Goal: Task Accomplishment & Management: Complete application form

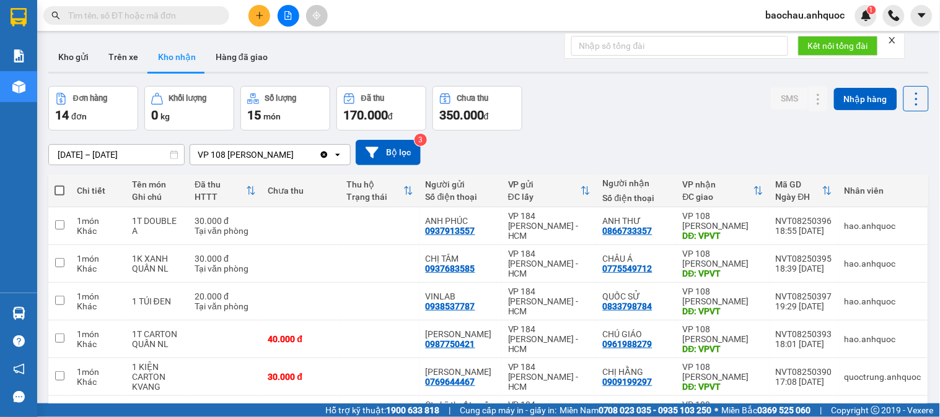
click at [896, 40] on icon "close" at bounding box center [892, 40] width 9 height 9
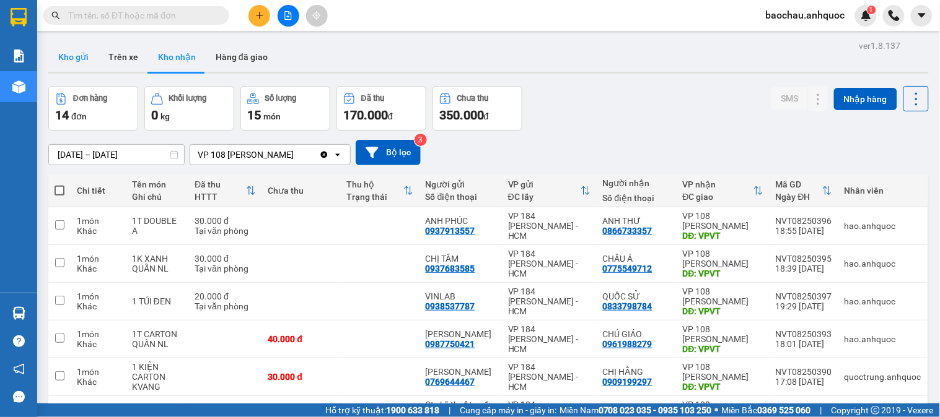
click at [81, 56] on button "Kho gửi" at bounding box center [73, 57] width 50 height 30
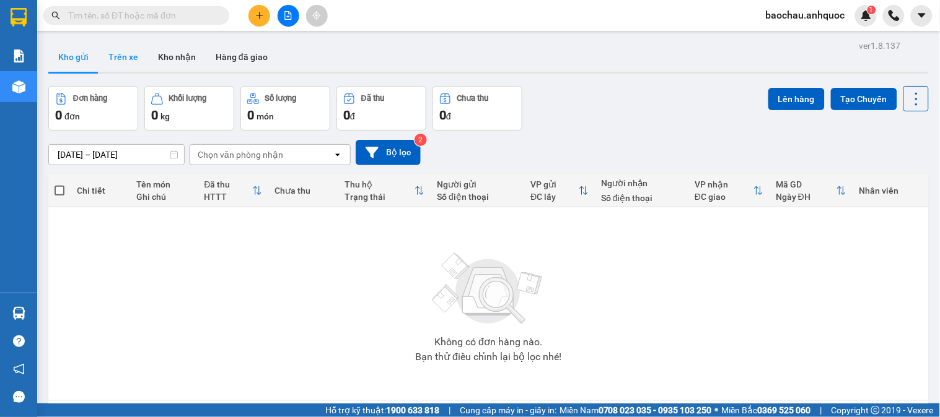
click at [103, 48] on button "Trên xe" at bounding box center [123, 57] width 50 height 30
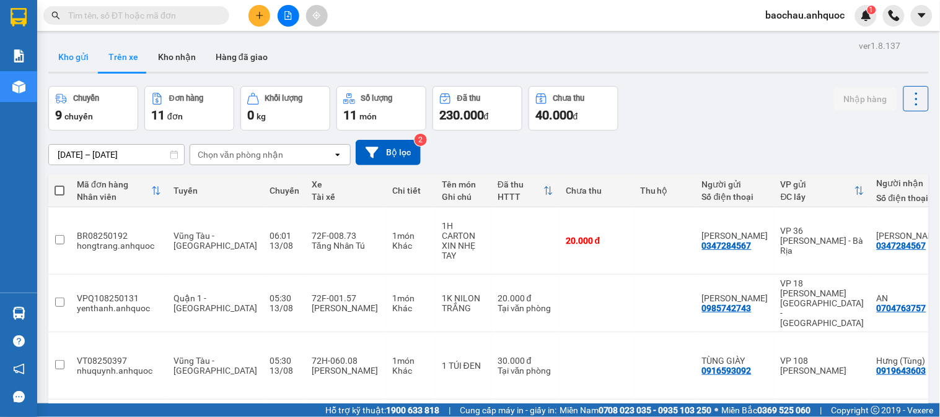
click at [87, 63] on button "Kho gửi" at bounding box center [73, 57] width 50 height 30
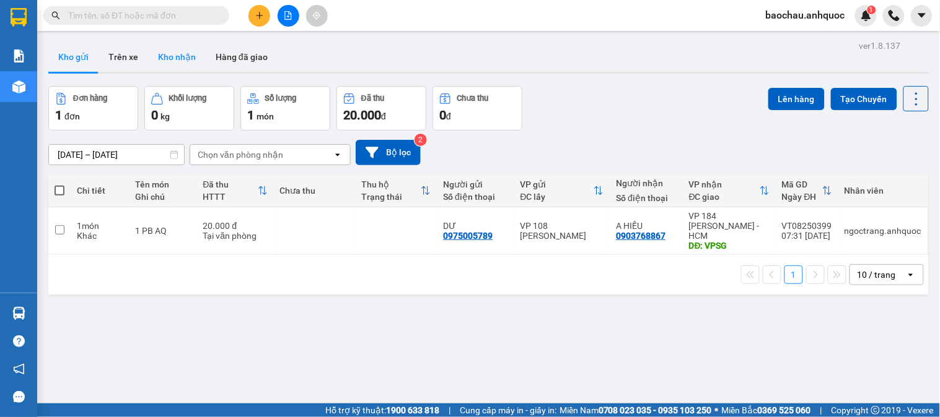
click at [165, 53] on button "Kho nhận" at bounding box center [177, 57] width 58 height 30
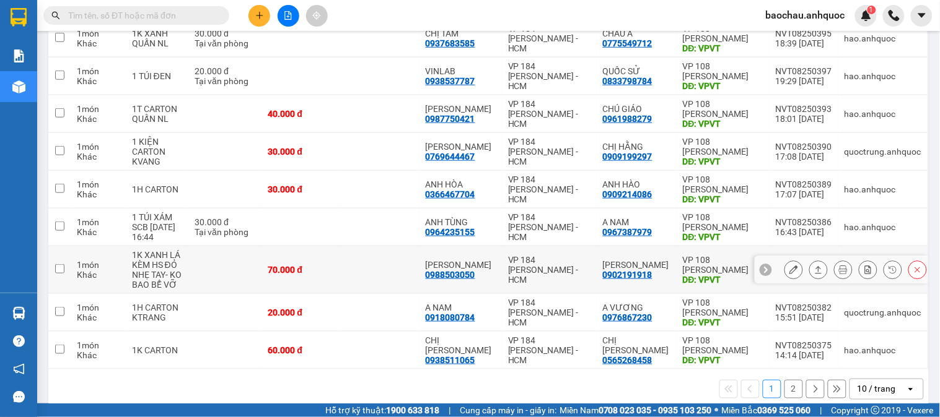
scroll to position [243, 0]
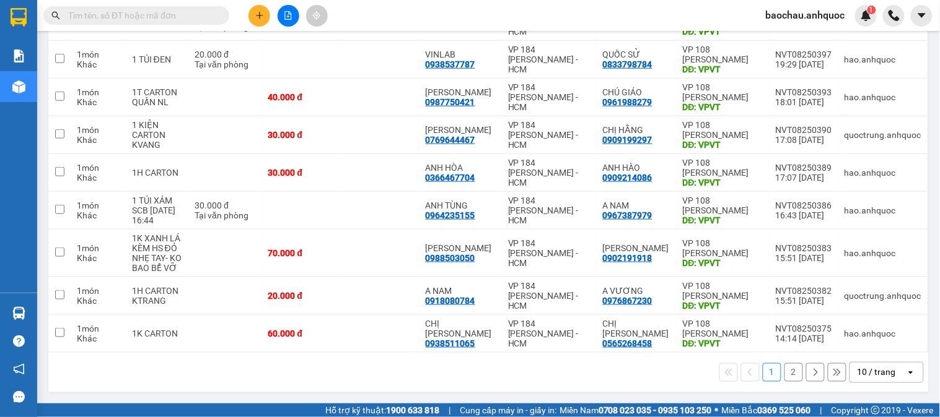
click at [784, 367] on button "2" at bounding box center [793, 373] width 19 height 19
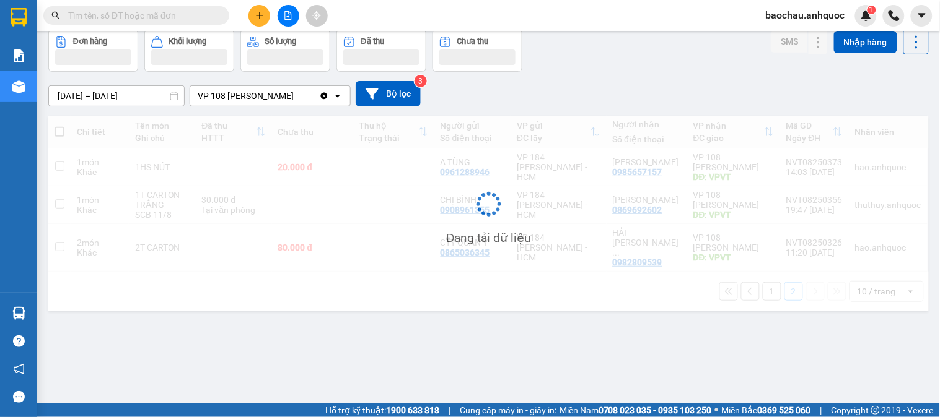
scroll to position [57, 0]
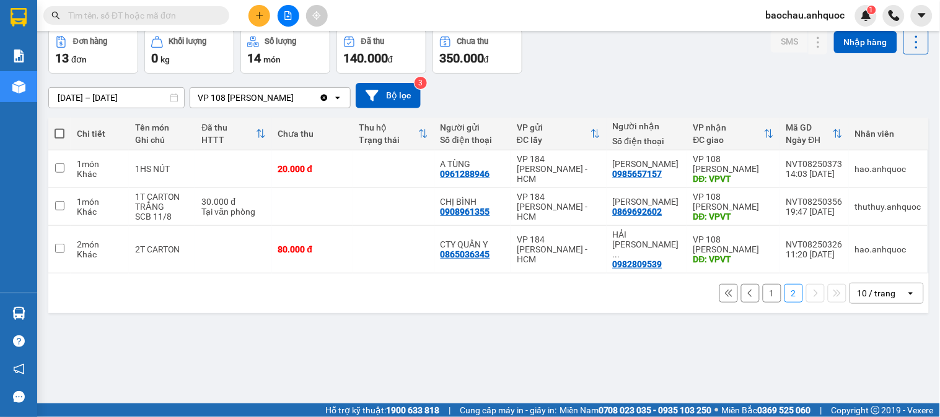
click at [764, 284] on button "1" at bounding box center [771, 293] width 19 height 19
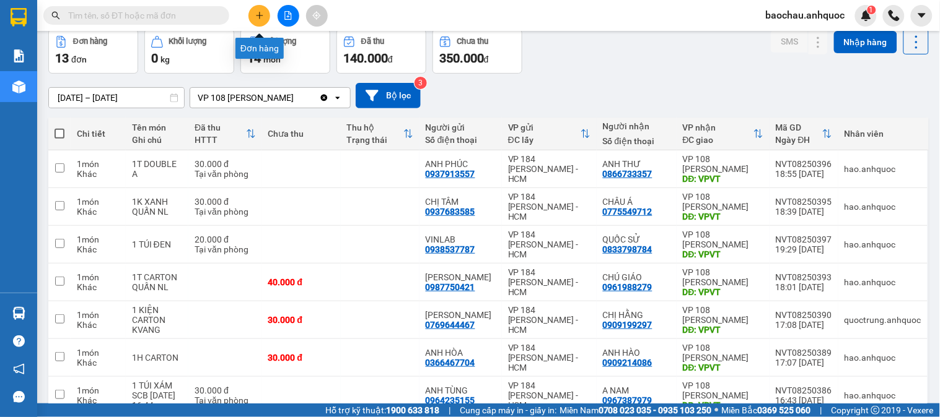
click at [255, 13] on icon "plus" at bounding box center [259, 15] width 9 height 9
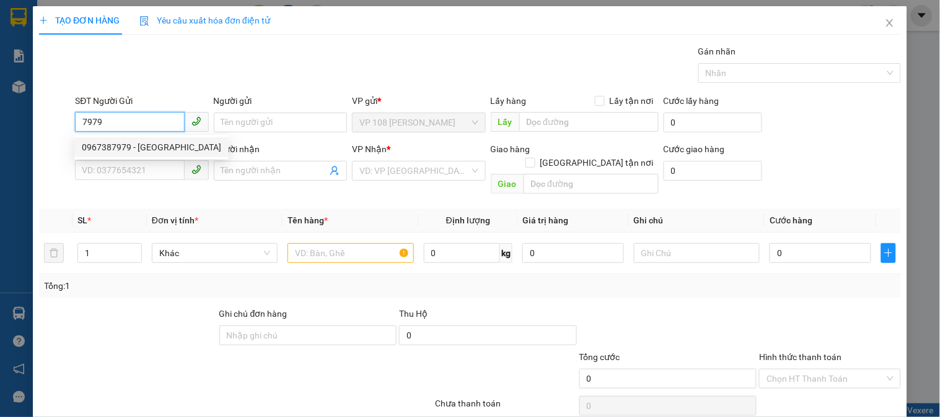
click at [146, 145] on div "0967387979 - [GEOGRAPHIC_DATA]" at bounding box center [151, 148] width 139 height 14
type input "0967387979"
type input "ANH NAM"
type input "0964235155"
type input "ANH TÙNG"
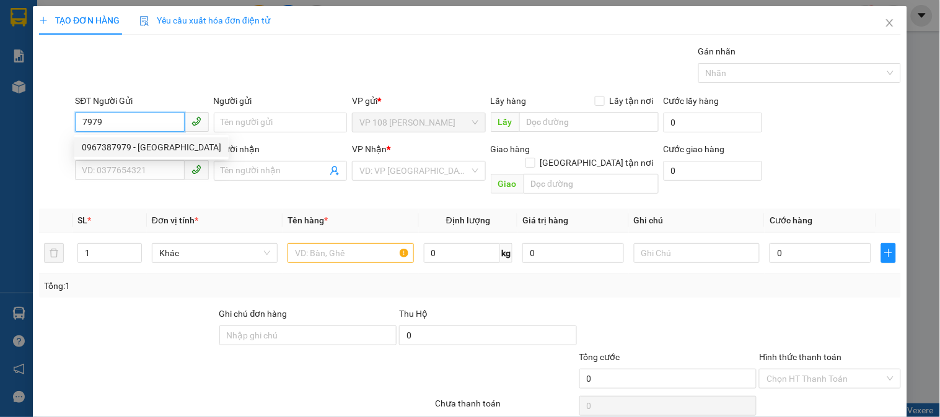
type input "VP NVT"
type input "SCB [DATE] 17:23"
type input "30.000"
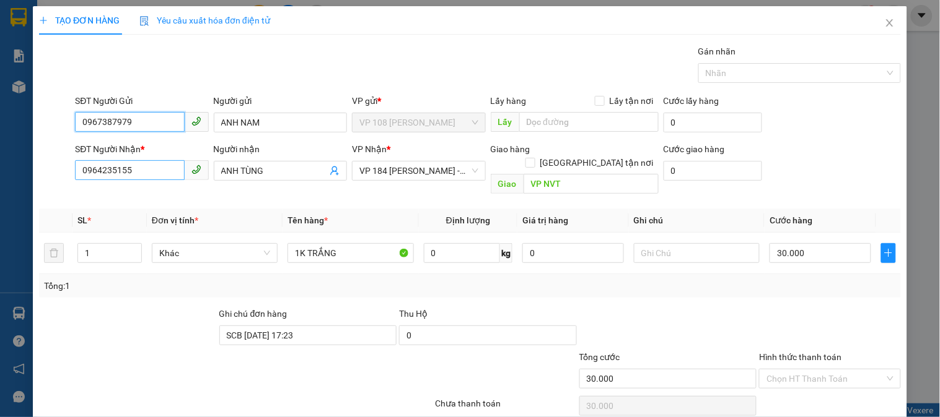
type input "0967387979"
drag, startPoint x: 146, startPoint y: 166, endPoint x: 48, endPoint y: 170, distance: 98.6
click at [48, 170] on div "SĐT Người Nhận * 0964235155 0964235155 Người nhận ANH TÙNG VP Nhận * VP 184 [PE…" at bounding box center [470, 170] width 864 height 57
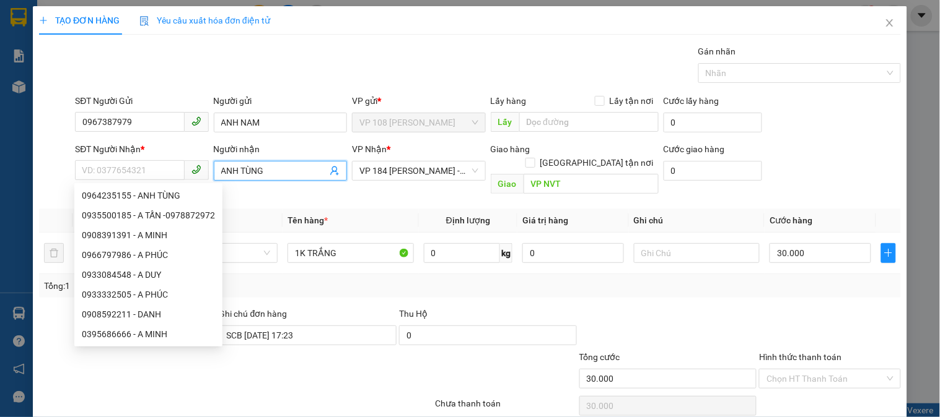
drag, startPoint x: 294, startPoint y: 172, endPoint x: 135, endPoint y: 193, distance: 160.6
click at [135, 193] on body "Kết quả tìm kiếm ( 0 ) Bộ lọc No Data baochau.anhquoc 1 Báo cáo Báo cáo dòng ti…" at bounding box center [470, 208] width 940 height 417
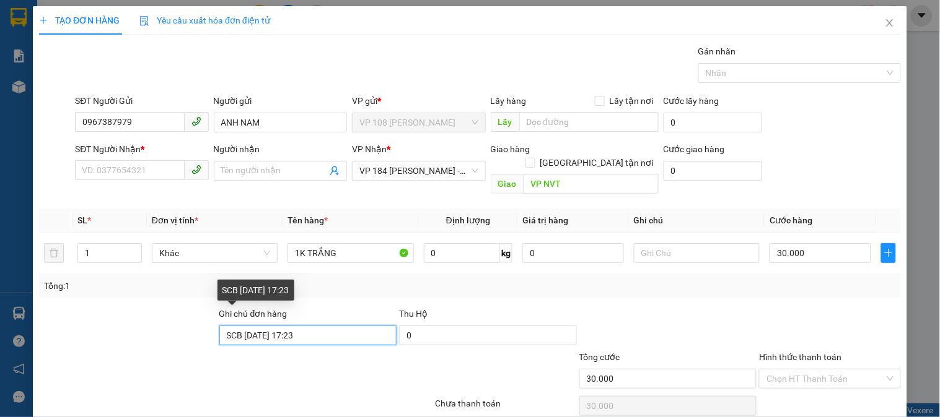
drag, startPoint x: 310, startPoint y: 316, endPoint x: 137, endPoint y: 316, distance: 172.2
click at [137, 316] on div "Ghi chú đơn hàng SCB [DATE] 17:23 Thu Hộ 0" at bounding box center [470, 328] width 864 height 43
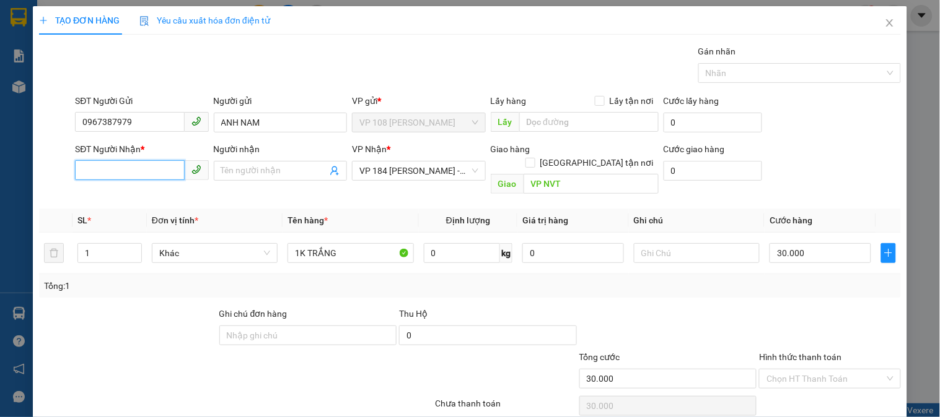
click at [137, 167] on input "SĐT Người Nhận *" at bounding box center [129, 170] width 109 height 20
click at [162, 186] on div "0933084548 - A DUY" at bounding box center [140, 196] width 132 height 20
type input "0933084548"
type input "A DUY"
type input "VPQ1"
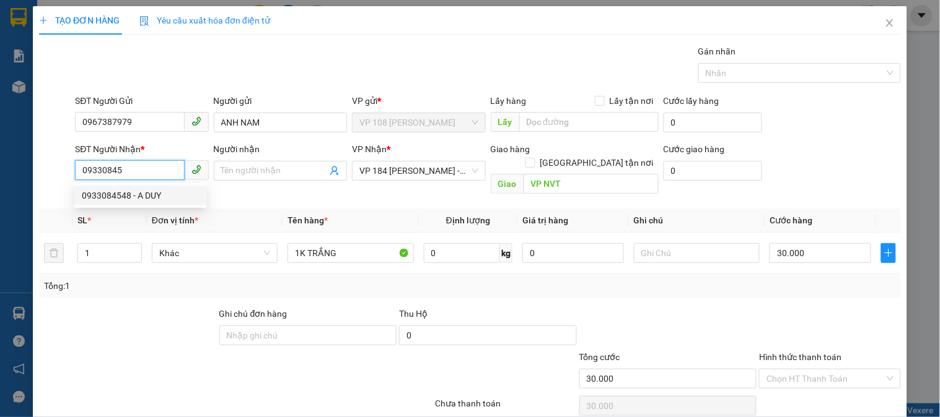
type input "TM 9/8 THANH VPQ1"
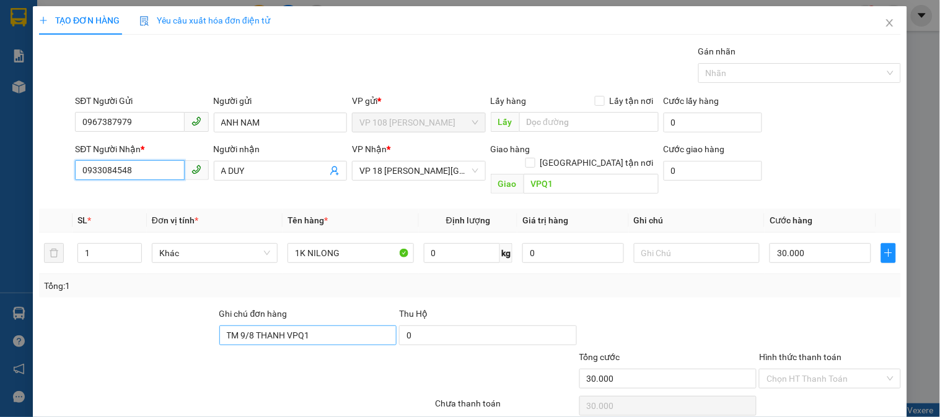
type input "0933084548"
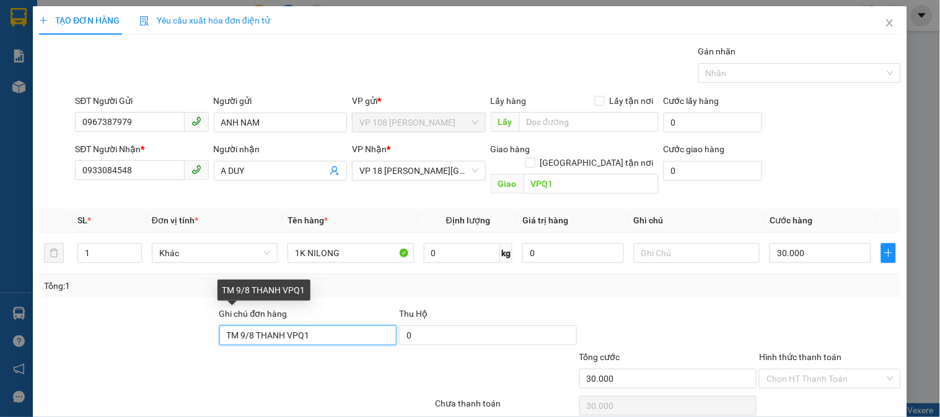
drag, startPoint x: 324, startPoint y: 316, endPoint x: 197, endPoint y: 338, distance: 128.8
click at [197, 338] on form "Ghi chú đơn hàng TM 9/8 THANH VPQ1 Thu Hộ 0 Tổng cước 30.000 Hình thức thanh to…" at bounding box center [469, 350] width 861 height 87
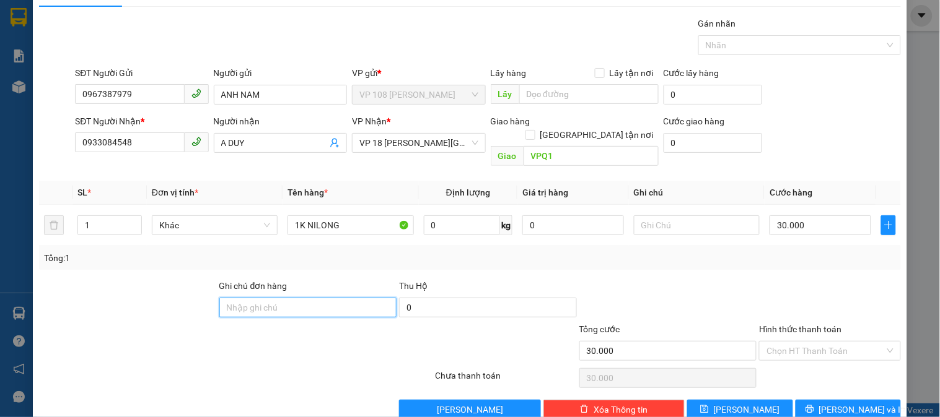
scroll to position [40, 0]
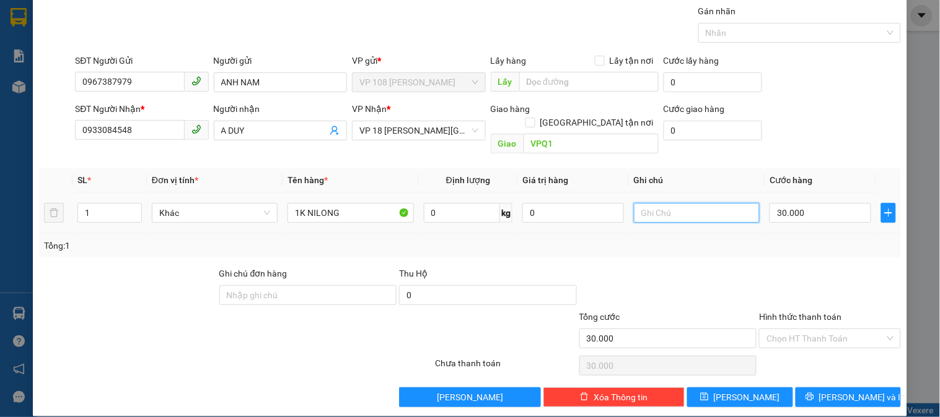
click at [661, 205] on input "text" at bounding box center [697, 213] width 126 height 20
type input "NHẸ TAY"
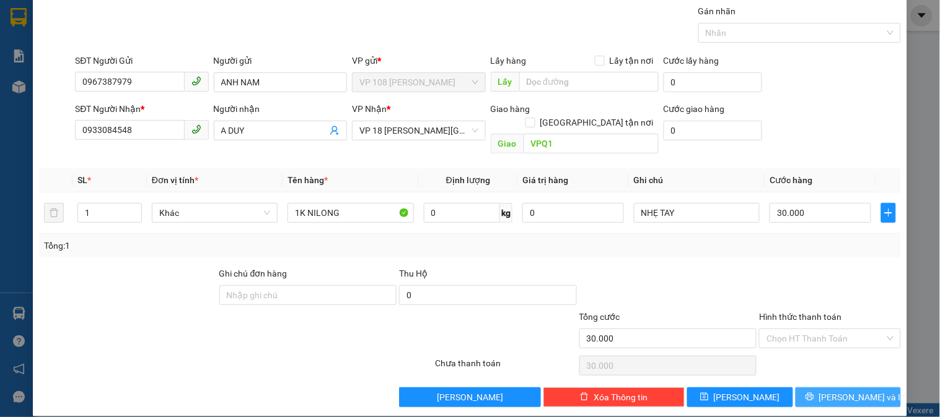
click at [805, 388] on button "[PERSON_NAME] và In" at bounding box center [847, 398] width 105 height 20
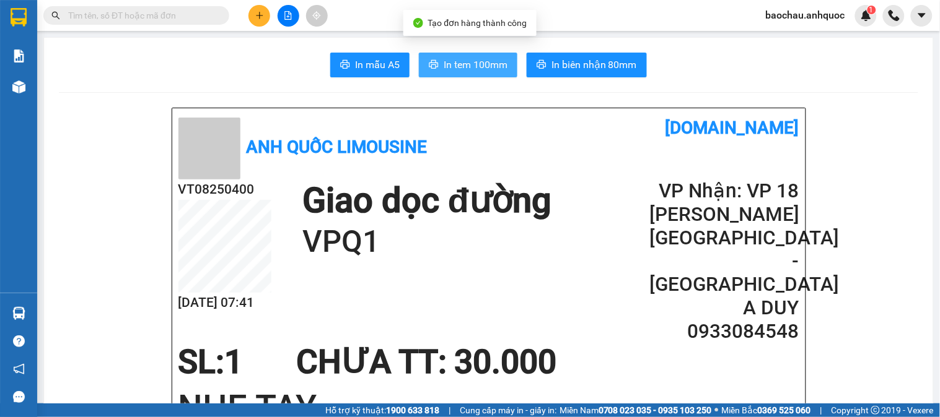
click at [491, 63] on span "In tem 100mm" at bounding box center [475, 64] width 64 height 15
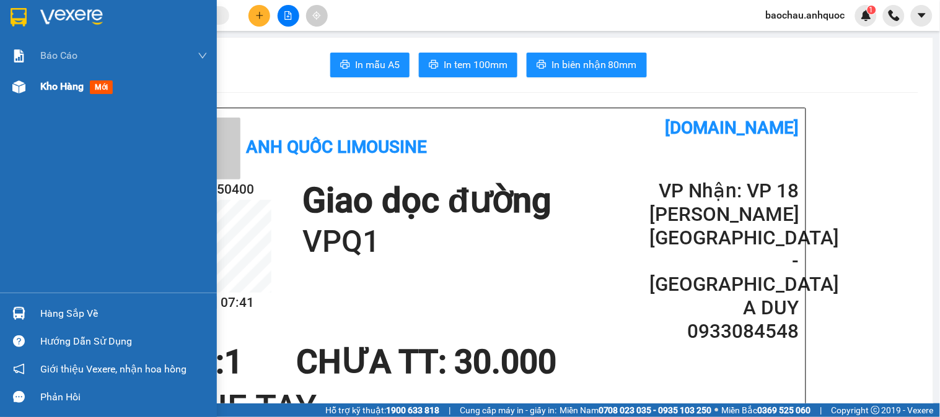
click at [44, 92] on span "Kho hàng" at bounding box center [61, 87] width 43 height 12
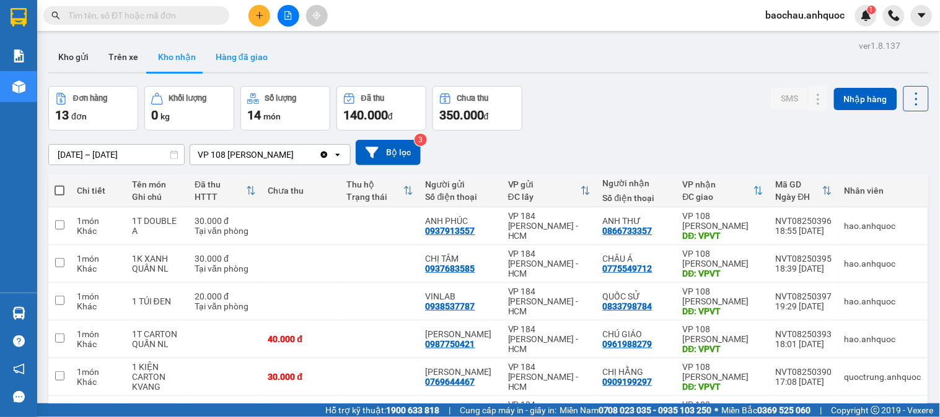
click at [220, 53] on button "Hàng đã giao" at bounding box center [242, 57] width 72 height 30
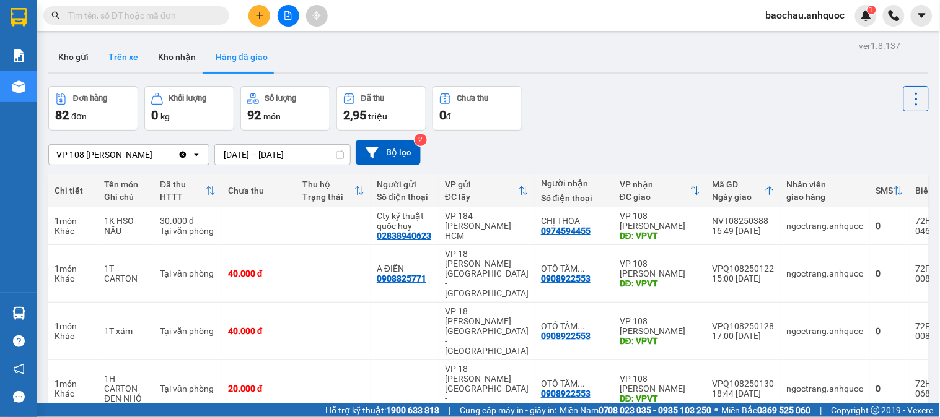
click at [100, 58] on button "Trên xe" at bounding box center [123, 57] width 50 height 30
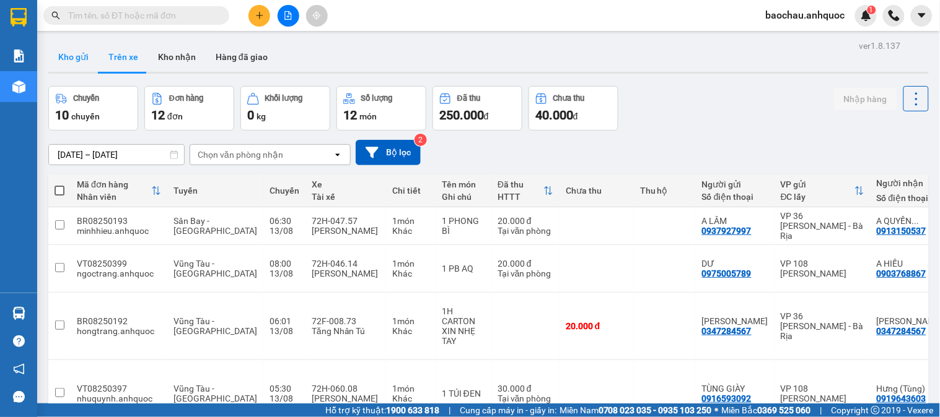
click at [77, 51] on button "Kho gửi" at bounding box center [73, 57] width 50 height 30
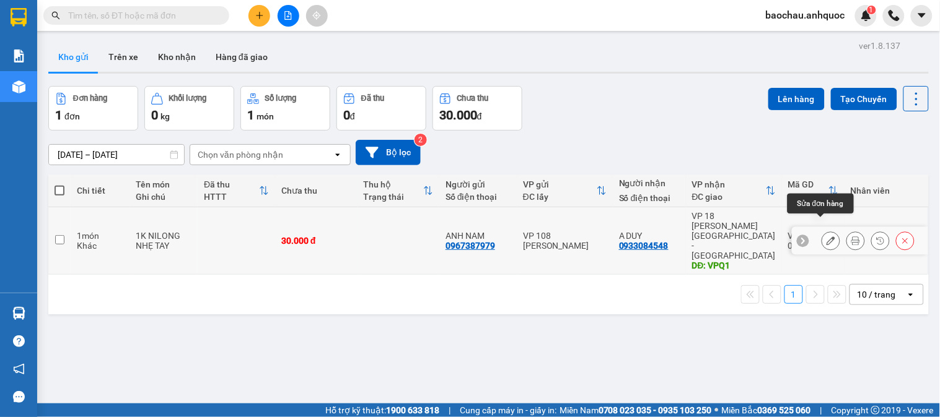
click at [826, 230] on button at bounding box center [830, 241] width 17 height 22
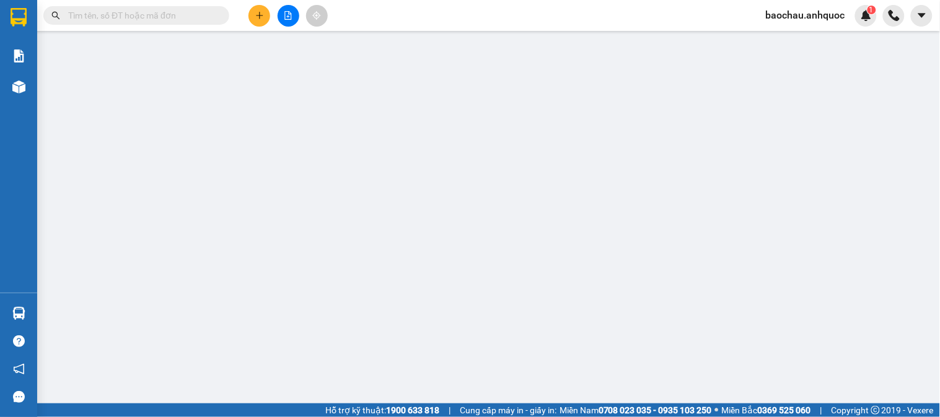
type input "0967387979"
type input "ANH NAM"
type input "0933084548"
type input "A DUY"
type input "VPQ1"
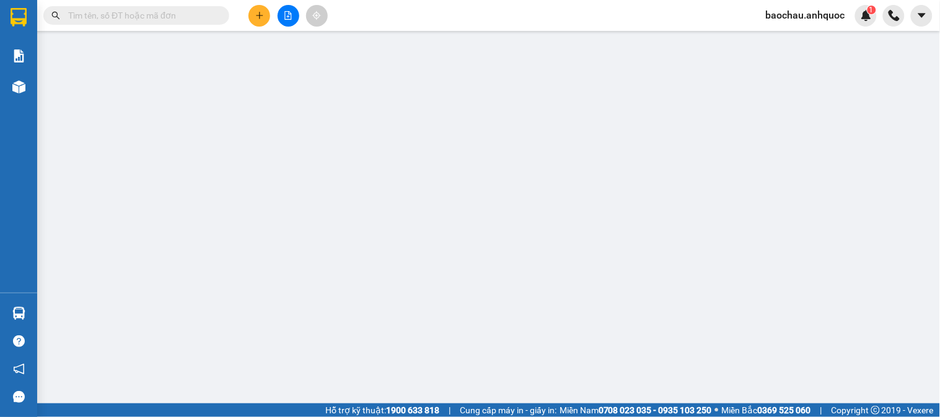
type input "30.000"
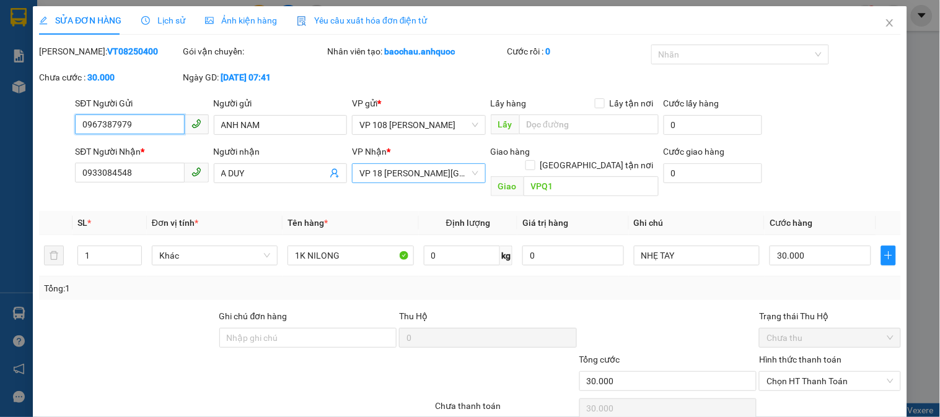
click at [443, 177] on span "VP 18 [PERSON_NAME][GEOGRAPHIC_DATA] - [GEOGRAPHIC_DATA]" at bounding box center [418, 173] width 118 height 19
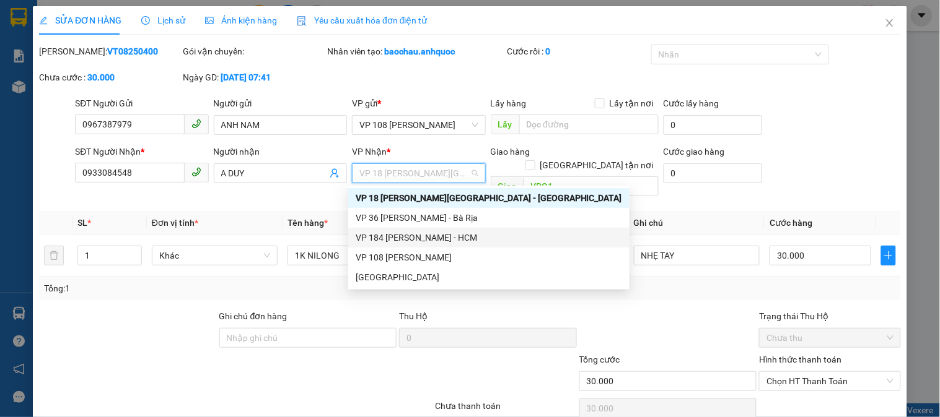
click at [420, 237] on div "VP 184 [PERSON_NAME] - HCM" at bounding box center [488, 238] width 266 height 14
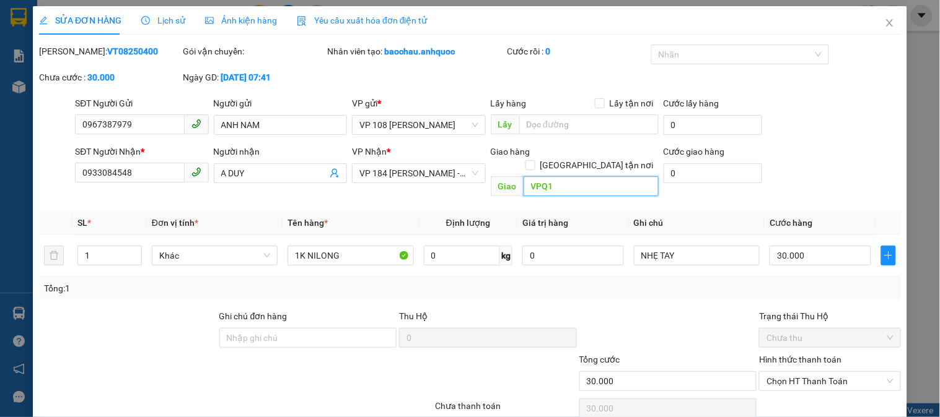
click at [578, 177] on input "VPQ1" at bounding box center [590, 187] width 135 height 20
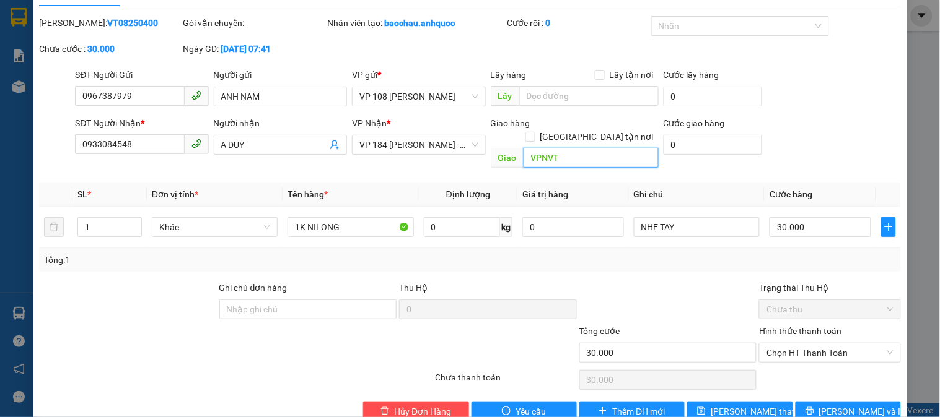
scroll to position [43, 0]
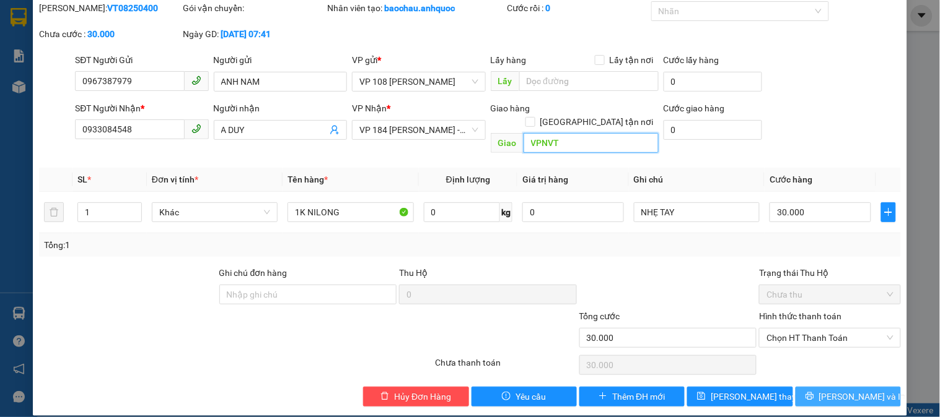
type input "VPNVT"
click at [831, 390] on span "[PERSON_NAME] và In" at bounding box center [862, 397] width 87 height 14
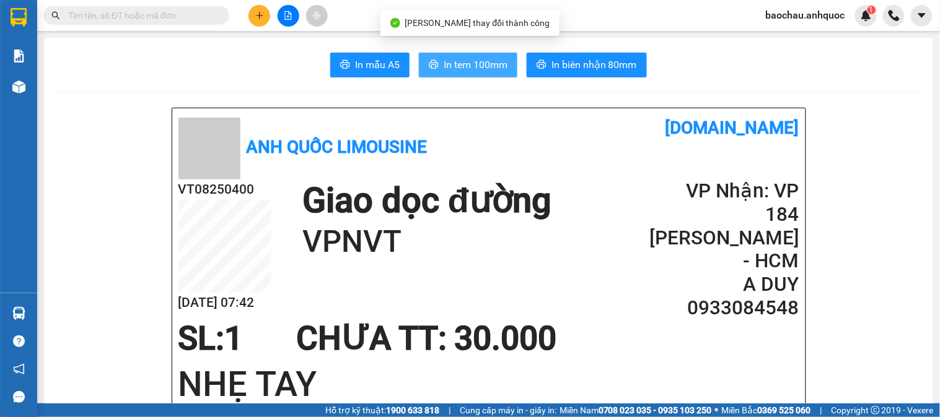
click at [473, 59] on span "In tem 100mm" at bounding box center [475, 64] width 64 height 15
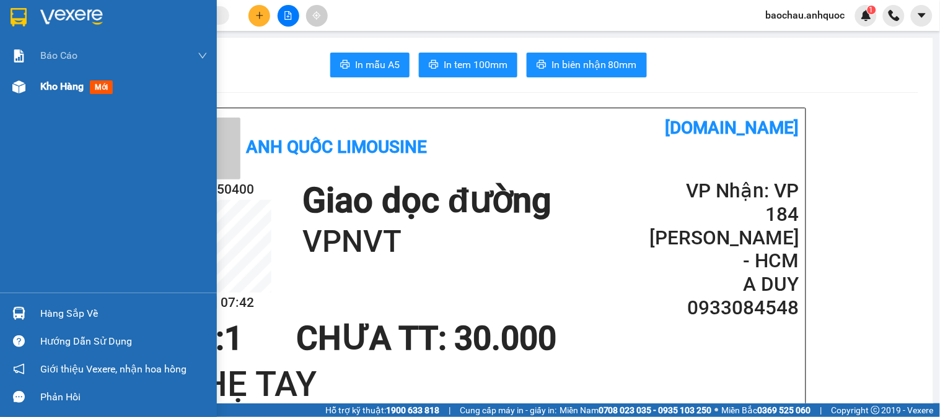
click at [19, 96] on div at bounding box center [19, 87] width 22 height 22
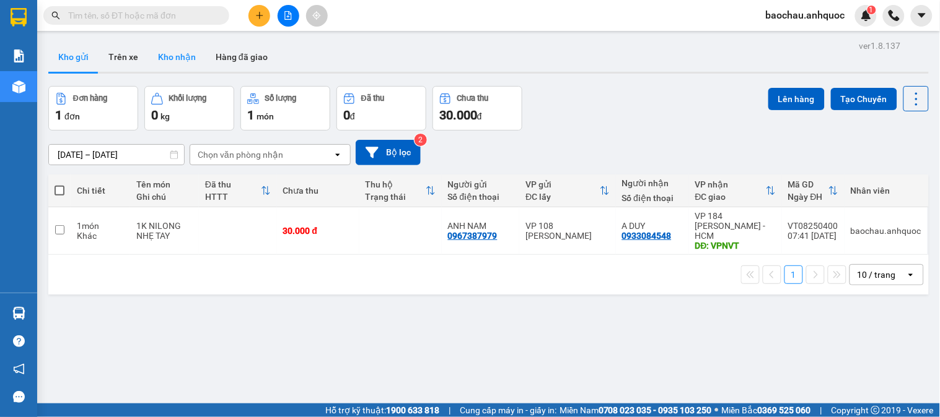
click at [195, 64] on button "Kho nhận" at bounding box center [177, 57] width 58 height 30
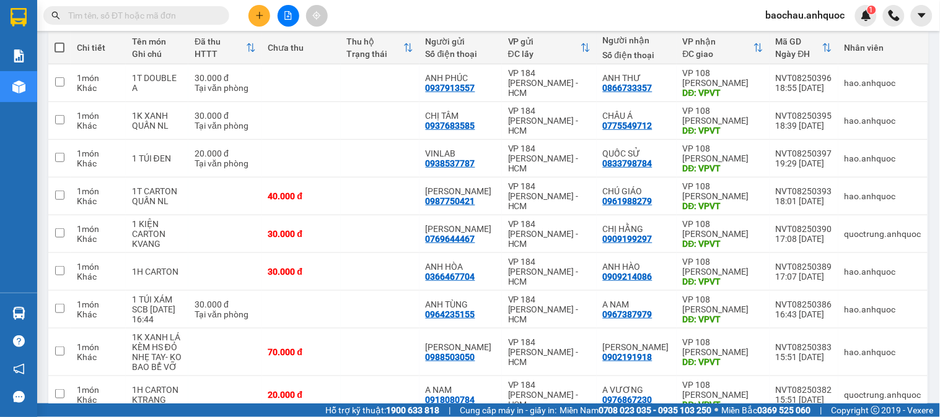
scroll to position [206, 0]
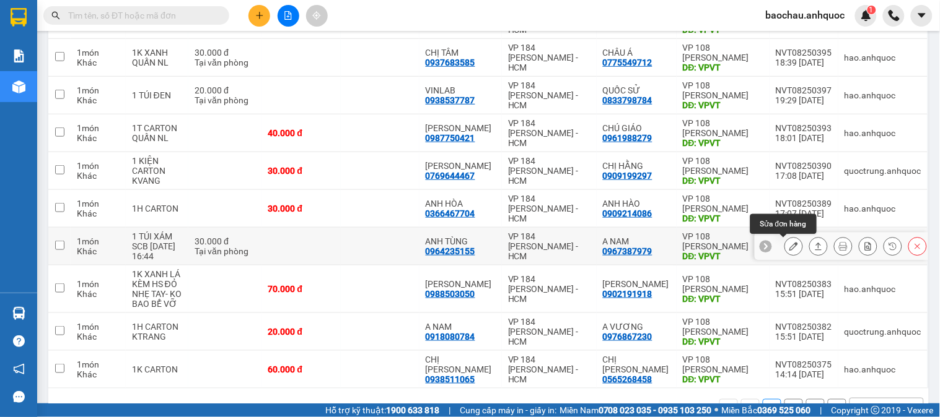
click at [789, 248] on icon at bounding box center [793, 246] width 9 height 9
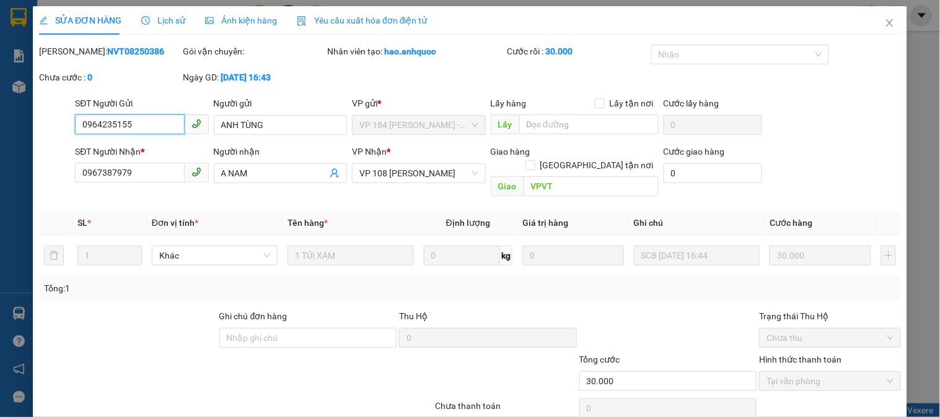
scroll to position [43, 0]
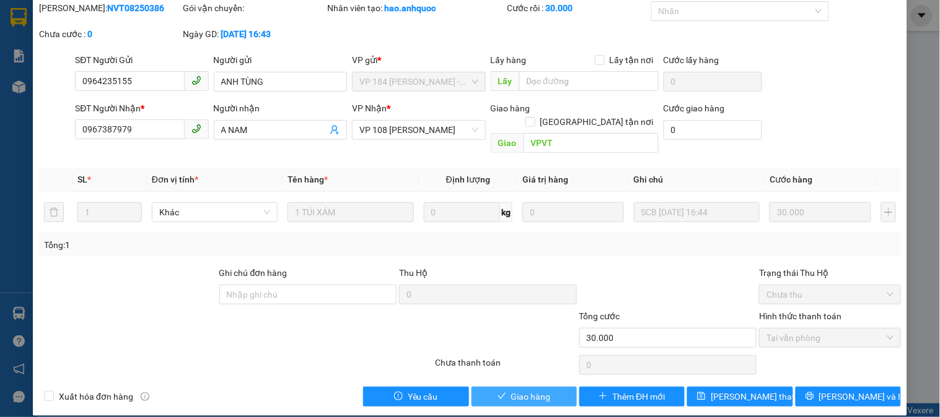
click at [543, 390] on span "Giao hàng" at bounding box center [531, 397] width 40 height 14
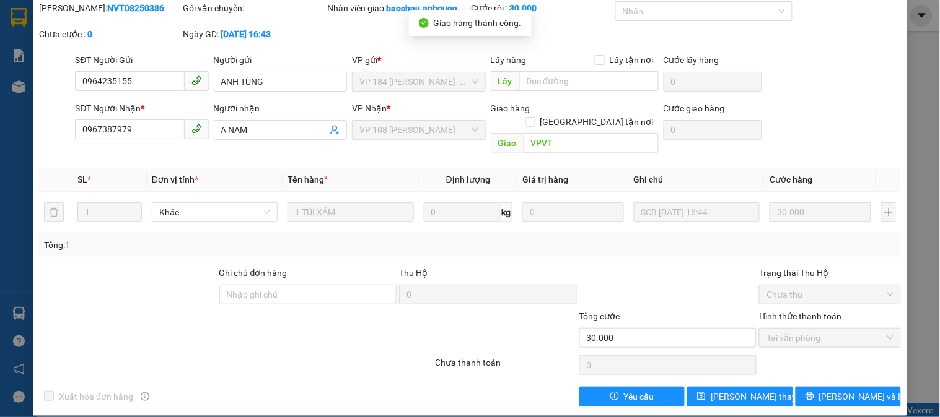
scroll to position [0, 0]
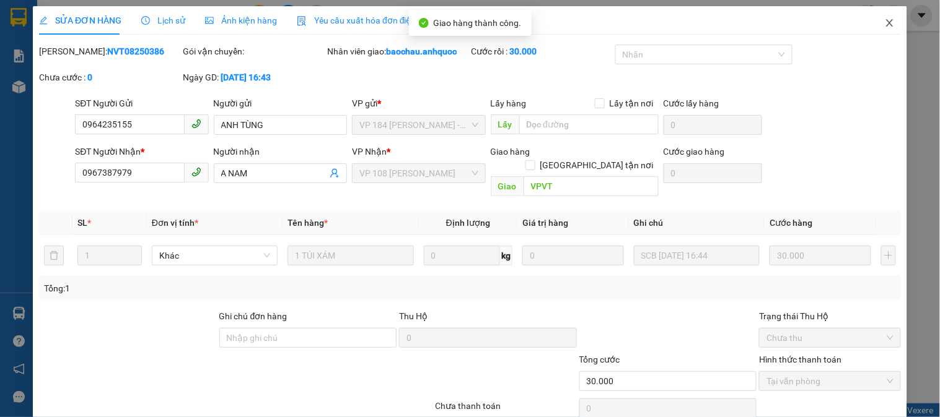
click at [884, 24] on icon "close" at bounding box center [889, 23] width 10 height 10
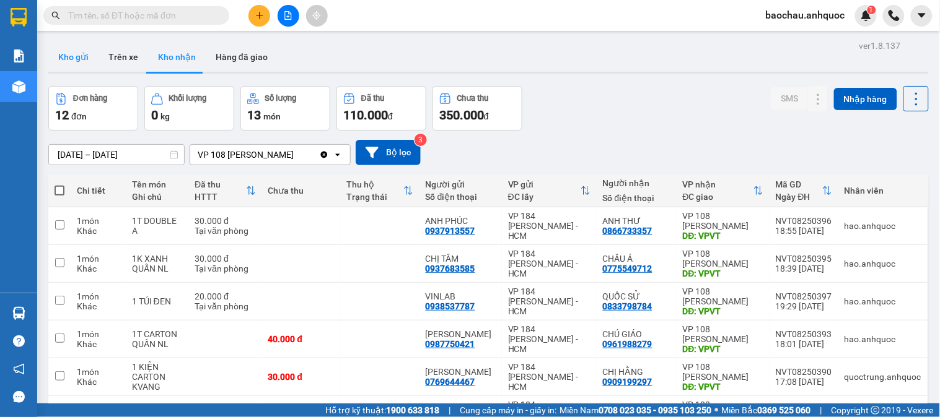
click at [82, 65] on button "Kho gửi" at bounding box center [73, 57] width 50 height 30
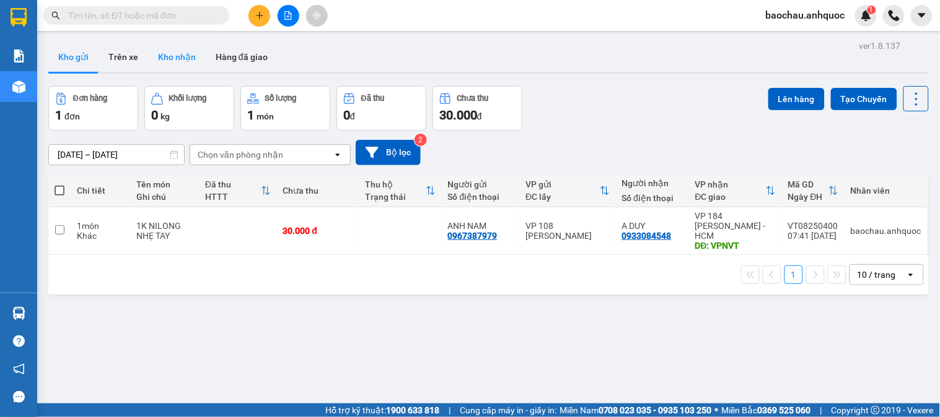
click at [177, 68] on button "Kho nhận" at bounding box center [177, 57] width 58 height 30
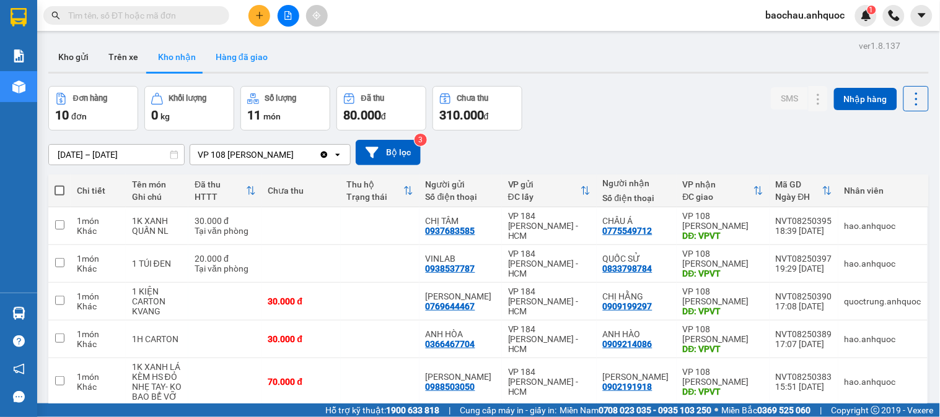
click at [238, 51] on button "Hàng đã giao" at bounding box center [242, 57] width 72 height 30
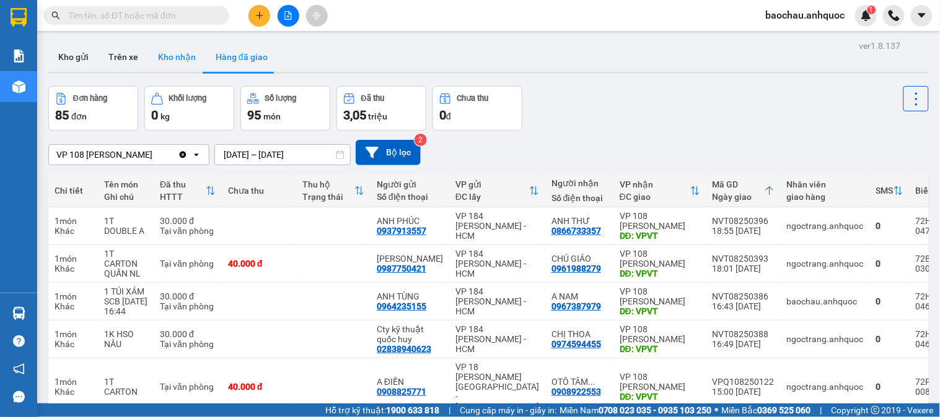
click at [197, 53] on button "Kho nhận" at bounding box center [177, 57] width 58 height 30
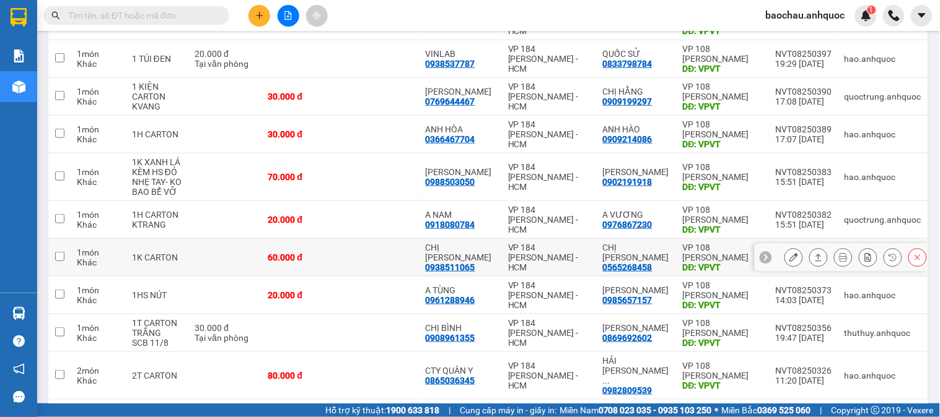
scroll to position [206, 0]
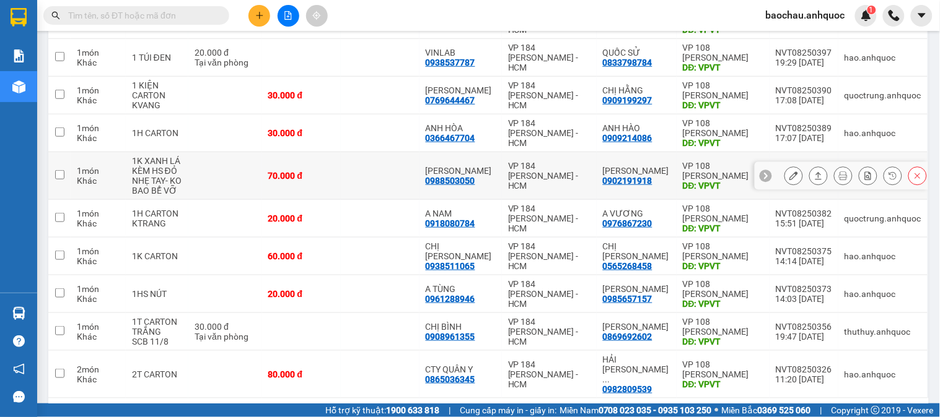
click at [789, 178] on icon at bounding box center [793, 176] width 9 height 9
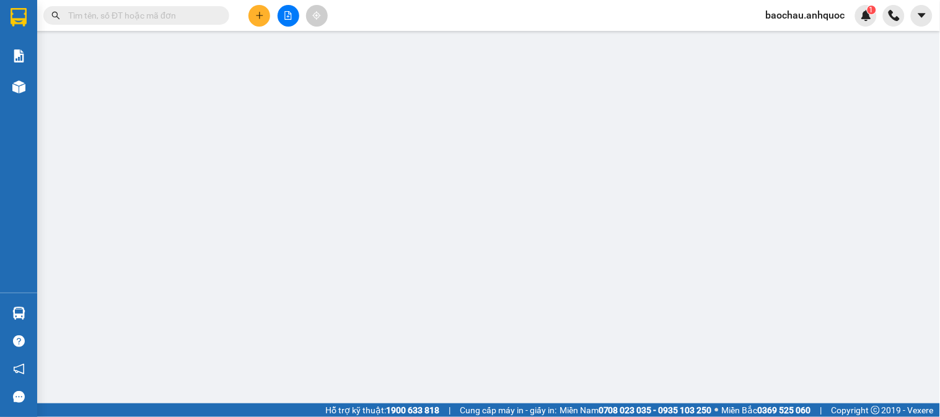
type input "0988503050"
type input "[PERSON_NAME]"
type input "0902191918"
type input "[PERSON_NAME]"
type input "VPVT"
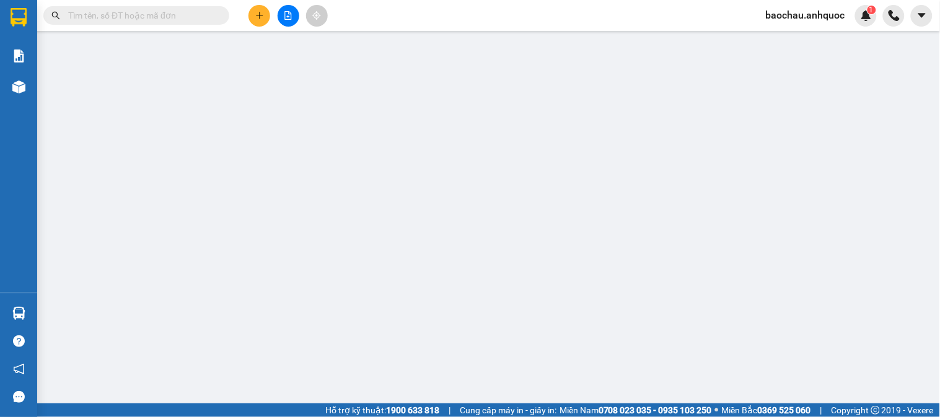
type input "70.000"
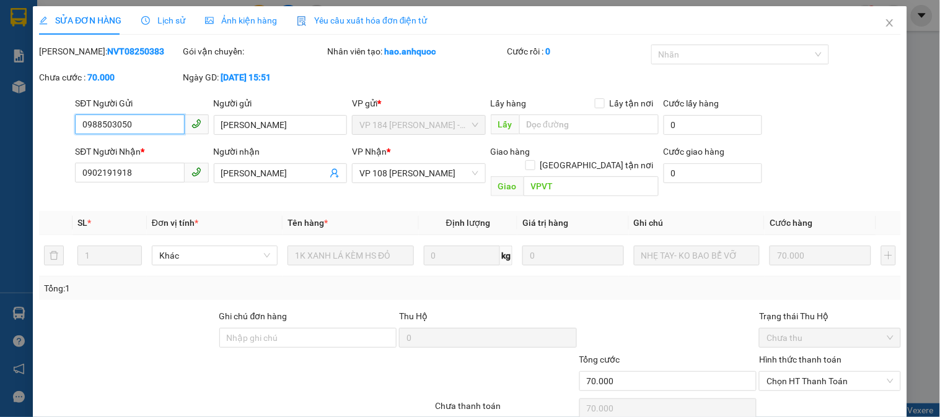
scroll to position [43, 0]
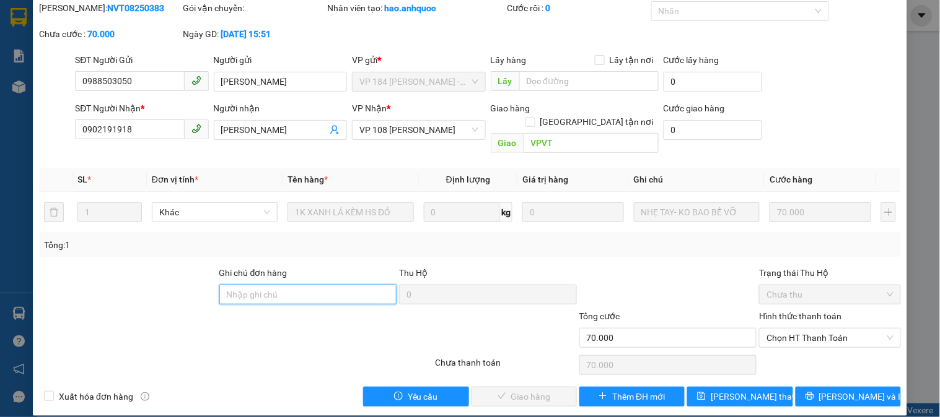
click at [280, 285] on input "Ghi chú đơn hàng" at bounding box center [308, 295] width 178 height 20
click at [794, 329] on span "Chọn HT Thanh Toán" at bounding box center [829, 338] width 126 height 19
type input "CK SCB 13/8"
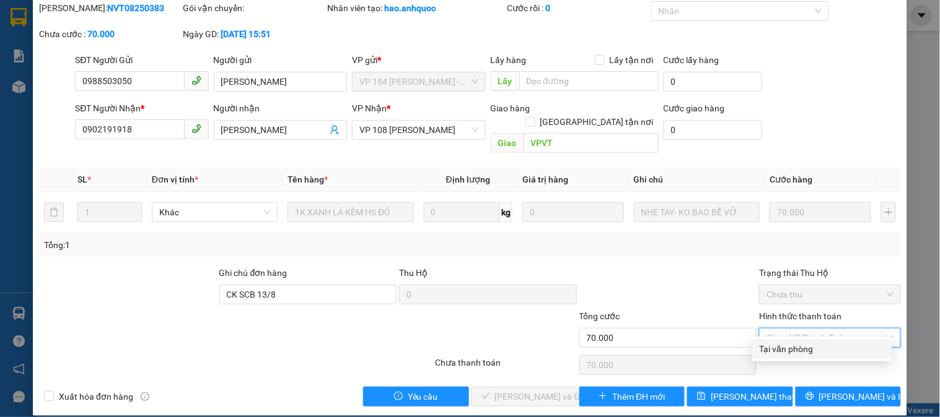
click at [779, 351] on div "Tại văn phòng" at bounding box center [821, 349] width 125 height 14
type input "0"
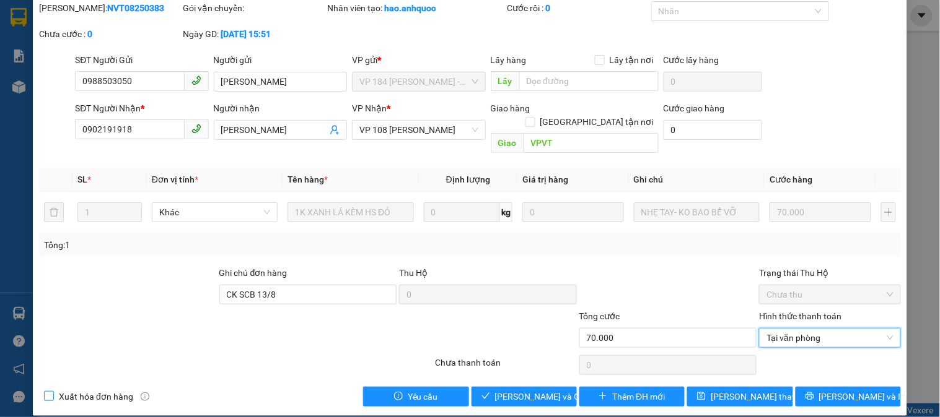
click at [82, 390] on span "Xuất hóa đơn hàng" at bounding box center [96, 397] width 84 height 14
click at [53, 391] on input "Xuất hóa đơn hàng" at bounding box center [48, 395] width 9 height 9
checkbox input "true"
click at [522, 390] on span "[PERSON_NAME] và Giao hàng" at bounding box center [554, 397] width 119 height 14
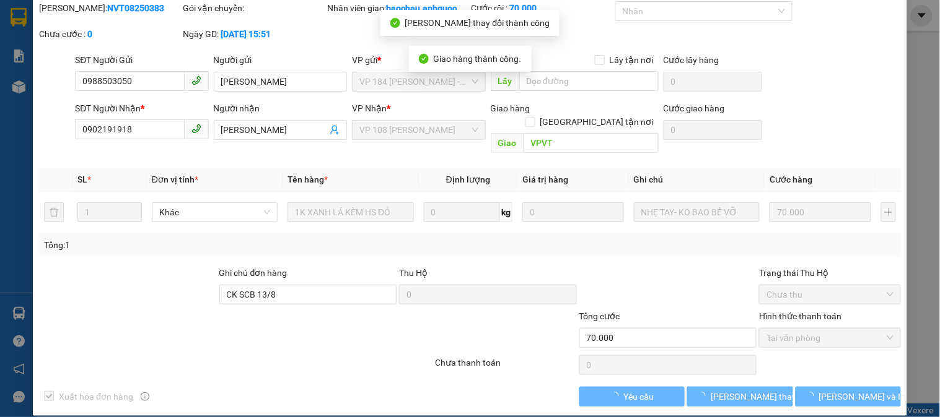
scroll to position [0, 0]
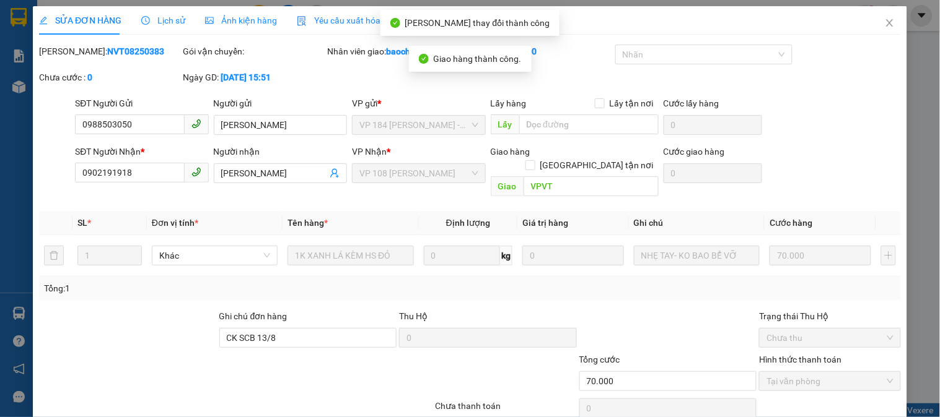
drag, startPoint x: 137, startPoint y: 53, endPoint x: 69, endPoint y: 56, distance: 68.2
click at [69, 56] on div "Mã ĐH: NVT08250383" at bounding box center [109, 52] width 141 height 14
copy b "NVT08250383"
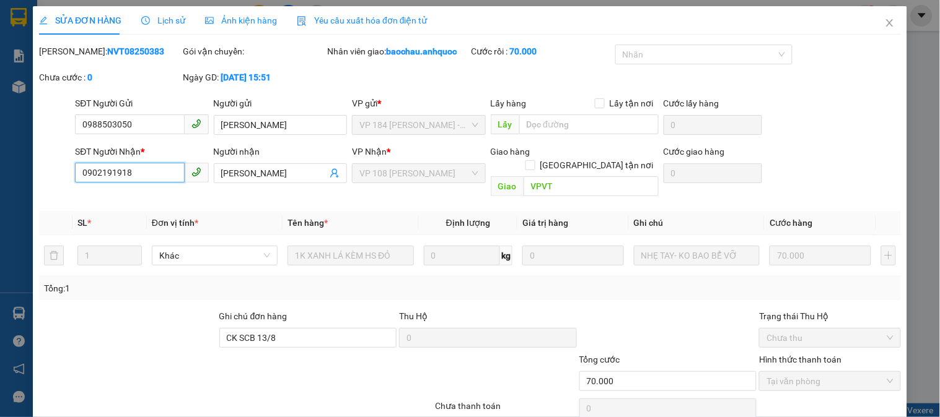
drag, startPoint x: 146, startPoint y: 166, endPoint x: 59, endPoint y: 172, distance: 87.5
click at [59, 172] on div "SĐT Người Nhận * 0902191918 0902191918 Người nhận ANH TUẤN VP Nhận * VP 108 [PE…" at bounding box center [470, 173] width 864 height 57
click at [878, 17] on span "Close" at bounding box center [889, 23] width 35 height 35
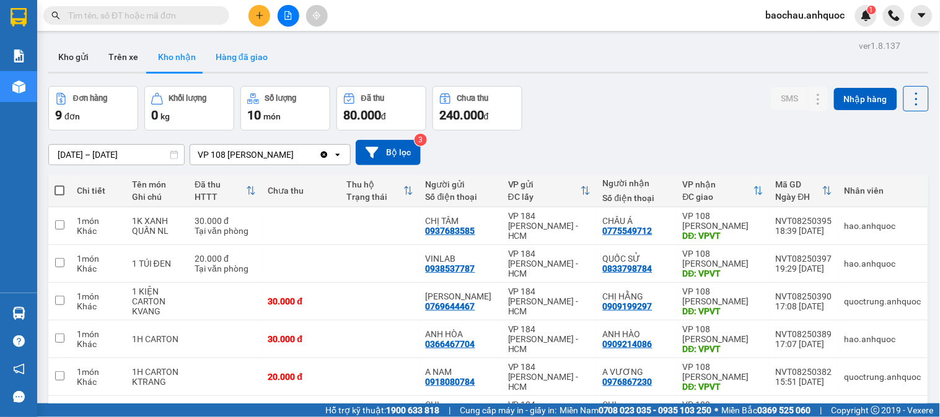
click at [268, 57] on button "Hàng đã giao" at bounding box center [242, 57] width 72 height 30
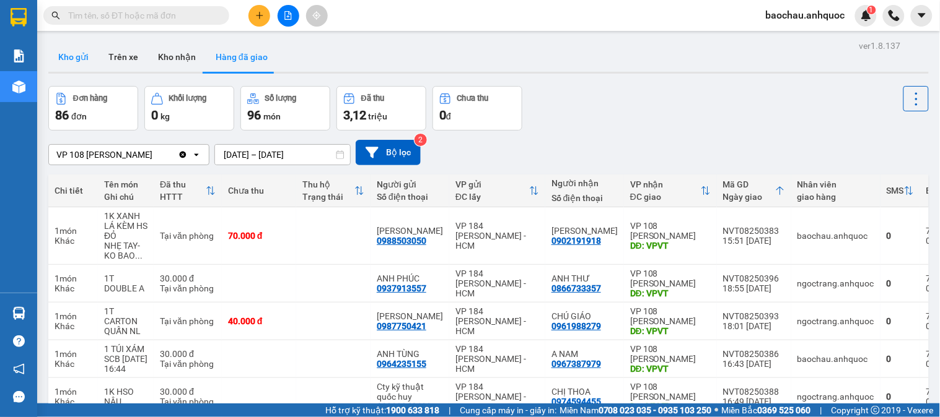
click at [79, 59] on button "Kho gửi" at bounding box center [73, 57] width 50 height 30
